Goal: Unclear

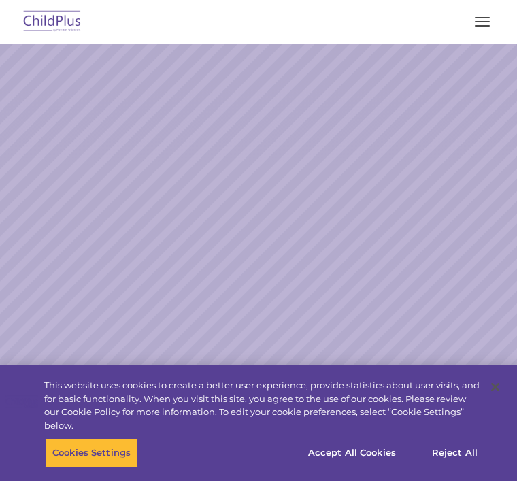
select select "MEDIUM"
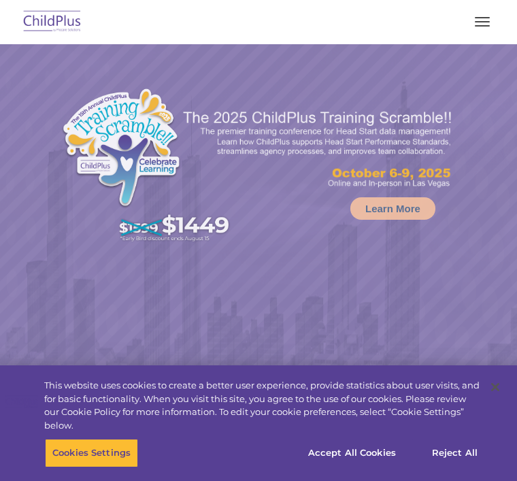
select select "MEDIUM"
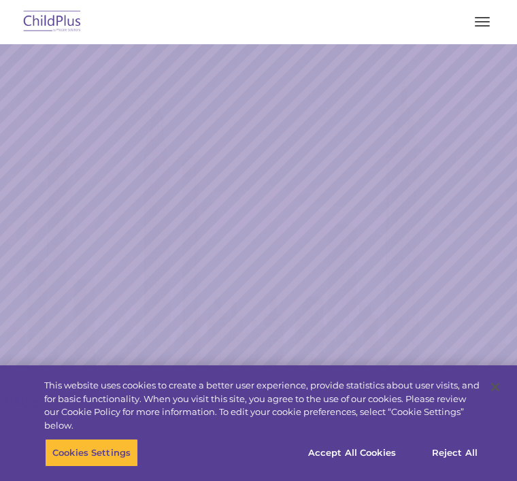
click at [500, 10] on button at bounding box center [492, 15] width 31 height 31
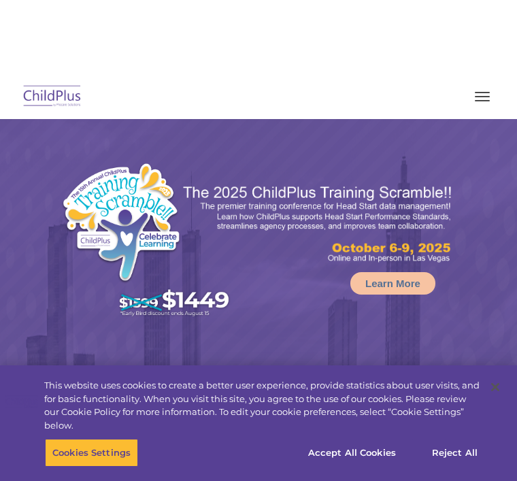
select select "MEDIUM"
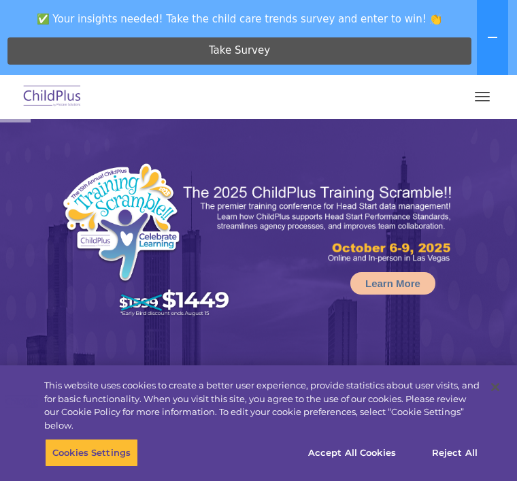
click at [478, 100] on span "button" at bounding box center [482, 100] width 15 height 1
